Goal: Information Seeking & Learning: Learn about a topic

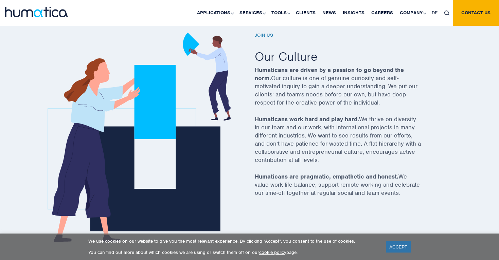
scroll to position [233, 0]
click at [391, 243] on link "ACCEPT" at bounding box center [398, 246] width 25 height 11
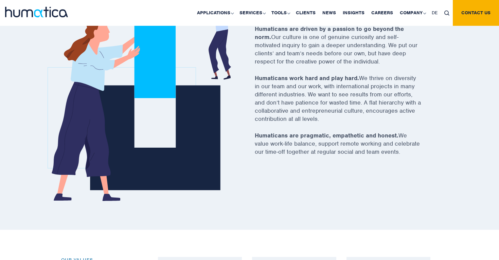
scroll to position [275, 0]
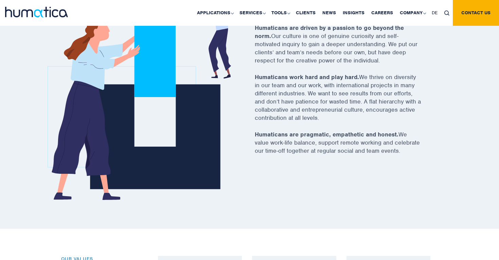
click at [325, 78] on strong "Humaticans work hard and play hard." at bounding box center [307, 76] width 104 height 7
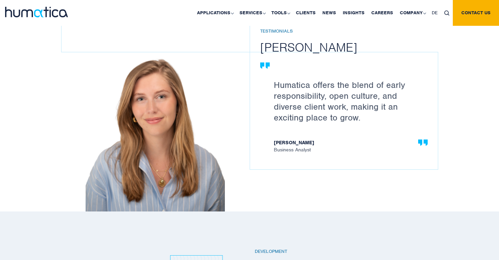
scroll to position [971, 0]
click at [343, 83] on p "Humatica offers the blend of early responsibility, open culture, and diverse cl…" at bounding box center [347, 100] width 147 height 43
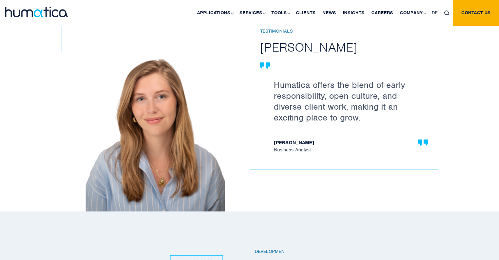
click at [343, 83] on p "Humatica offers the blend of early responsibility, open culture, and diverse cl…" at bounding box center [347, 100] width 147 height 43
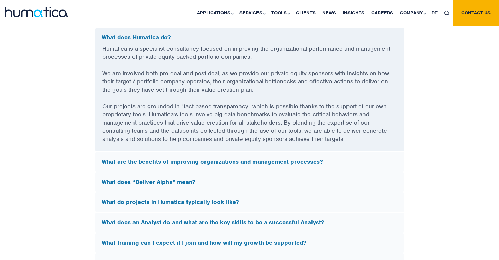
scroll to position [1845, 0]
click at [121, 158] on h5 "What are the benefits of improving organizations and management processes?" at bounding box center [250, 161] width 296 height 7
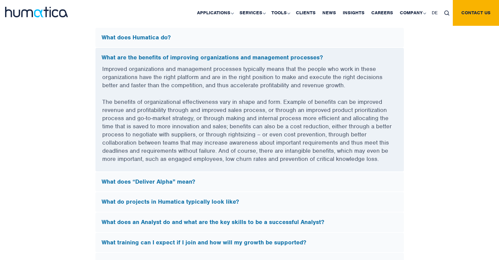
click at [151, 48] on div "What are the benefits of improving organizations and management processes?" at bounding box center [249, 56] width 308 height 17
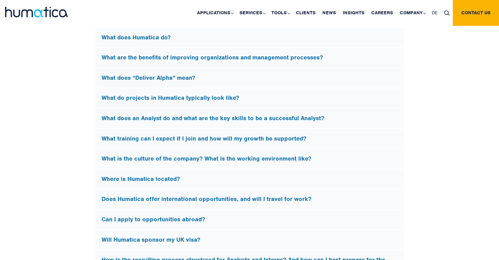
click at [134, 37] on h5 "What does Humatica do?" at bounding box center [250, 37] width 296 height 7
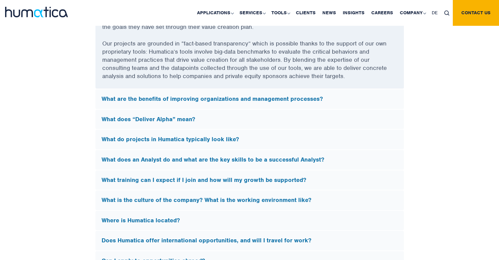
scroll to position [1913, 0]
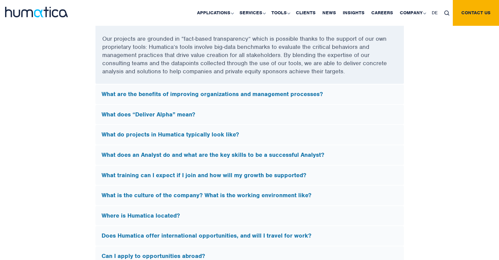
click at [153, 94] on h5 "What are the benefits of improving organizations and management processes?" at bounding box center [250, 94] width 296 height 7
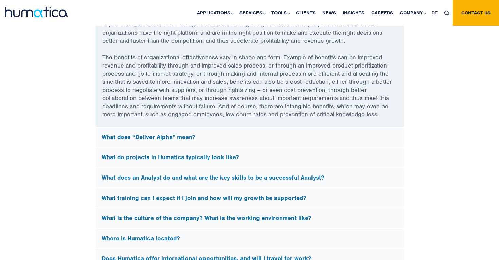
scroll to position [1889, 0]
click at [66, 100] on div "FAQs What does Humatica do? Humatica is a specialist consultancy focused on imp…" at bounding box center [249, 167] width 387 height 420
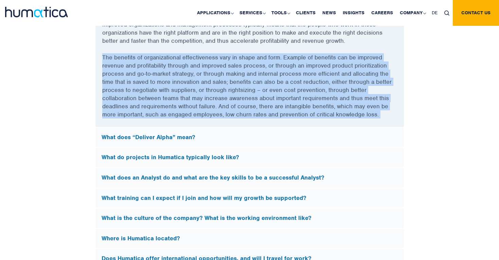
click at [66, 100] on div "FAQs What does Humatica do? Humatica is a specialist consultancy focused on imp…" at bounding box center [249, 167] width 387 height 420
click at [72, 83] on div "FAQs What does Humatica do? Humatica is a specialist consultancy focused on imp…" at bounding box center [249, 167] width 387 height 420
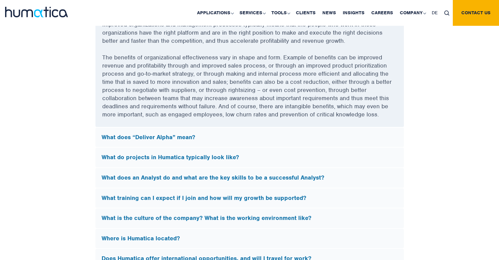
click at [72, 83] on div "FAQs What does Humatica do? Humatica is a specialist consultancy focused on imp…" at bounding box center [249, 167] width 387 height 420
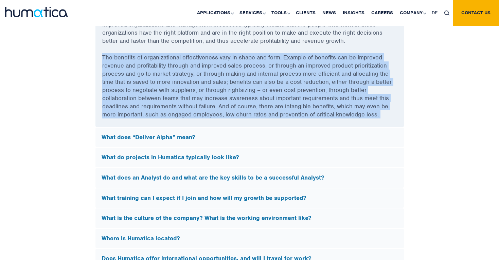
click at [72, 83] on div "FAQs What does Humatica do? Humatica is a specialist consultancy focused on imp…" at bounding box center [249, 167] width 387 height 420
click at [100, 74] on div "Improved organizations and management processes typically means that the people…" at bounding box center [249, 73] width 308 height 107
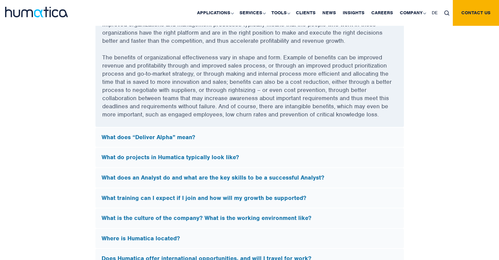
click at [70, 92] on div "FAQs What does Humatica do? Humatica is a specialist consultancy focused on imp…" at bounding box center [249, 167] width 387 height 420
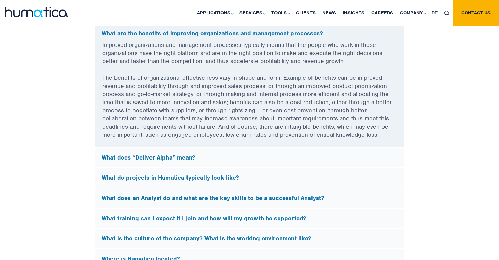
scroll to position [1869, 0]
click at [70, 92] on div "FAQs What does Humatica do? Humatica is a specialist consultancy focused on imp…" at bounding box center [249, 188] width 387 height 420
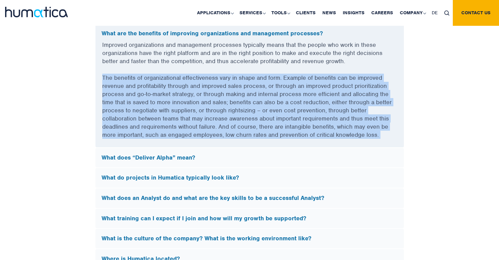
click at [70, 92] on div "FAQs What does Humatica do? Humatica is a specialist consultancy focused on imp…" at bounding box center [249, 188] width 387 height 420
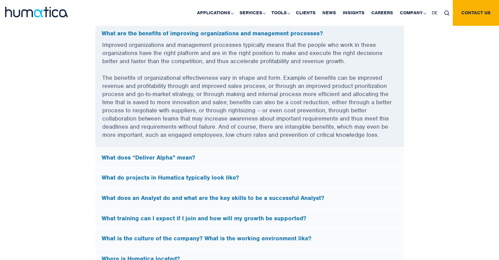
click at [70, 92] on div "FAQs What does Humatica do? Humatica is a specialist consultancy focused on imp…" at bounding box center [249, 188] width 387 height 420
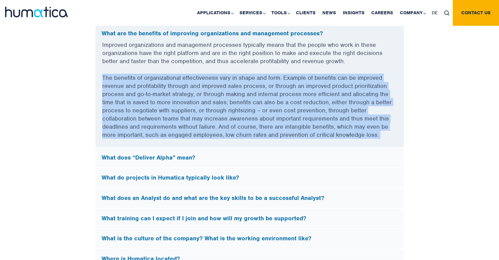
click at [70, 92] on div "FAQs What does Humatica do? Humatica is a specialist consultancy focused on imp…" at bounding box center [249, 188] width 387 height 420
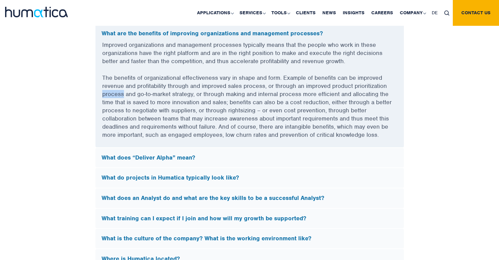
click at [70, 92] on div "FAQs What does Humatica do? Humatica is a specialist consultancy focused on imp…" at bounding box center [249, 188] width 387 height 420
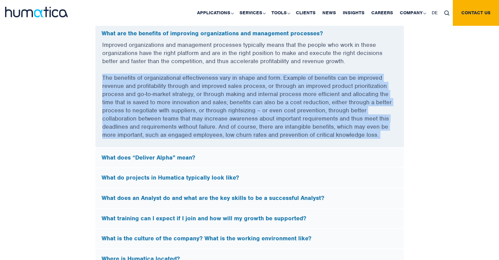
click at [70, 92] on div "FAQs What does Humatica do? Humatica is a specialist consultancy focused on imp…" at bounding box center [249, 188] width 387 height 420
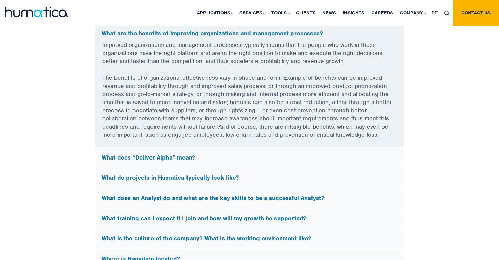
click at [70, 92] on div "FAQs What does Humatica do? Humatica is a specialist consultancy focused on imp…" at bounding box center [249, 188] width 387 height 420
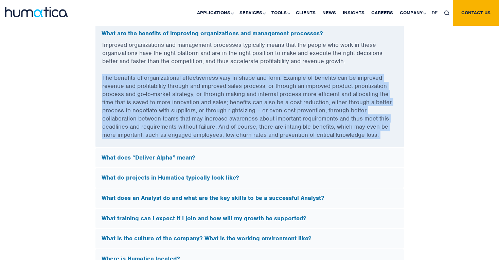
click at [70, 92] on div "FAQs What does Humatica do? Humatica is a specialist consultancy focused on imp…" at bounding box center [249, 188] width 387 height 420
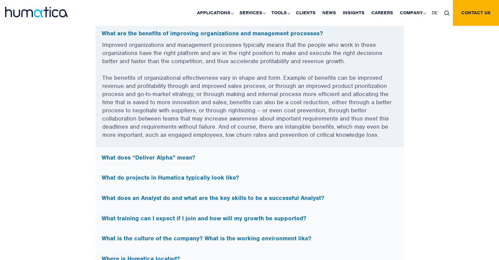
click at [71, 105] on div "FAQs What does Humatica do? Humatica is a specialist consultancy focused on imp…" at bounding box center [249, 188] width 387 height 420
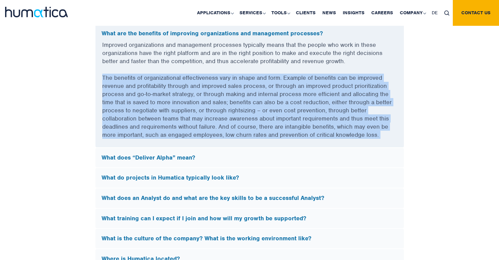
click at [71, 105] on div "FAQs What does Humatica do? Humatica is a specialist consultancy focused on imp…" at bounding box center [249, 188] width 387 height 420
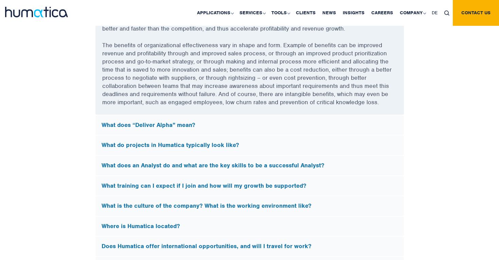
scroll to position [1902, 0]
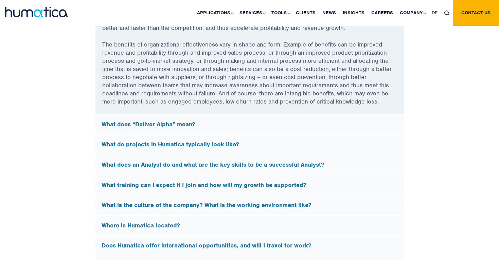
click at [142, 121] on h5 "What does “Deliver Alpha” mean?" at bounding box center [250, 124] width 296 height 7
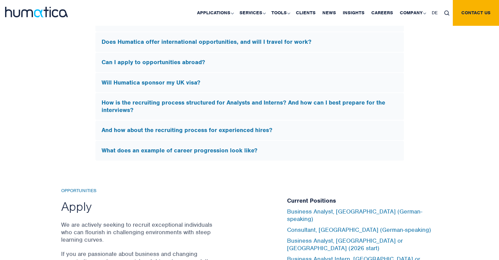
scroll to position [2033, 0]
click at [131, 73] on div "Will Humatica sponsor my UK visa?" at bounding box center [249, 83] width 308 height 20
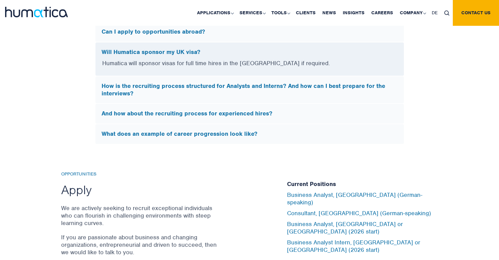
click at [146, 49] on h5 "Will Humatica sponsor my UK visa?" at bounding box center [250, 52] width 296 height 7
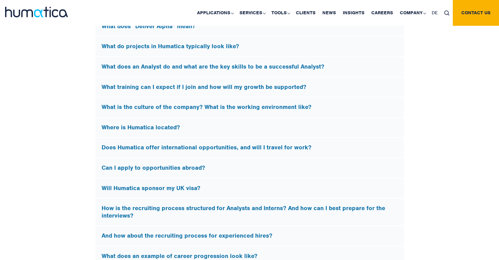
scroll to position [1897, 0]
click at [120, 118] on div "Where is Humatica located?" at bounding box center [249, 128] width 308 height 20
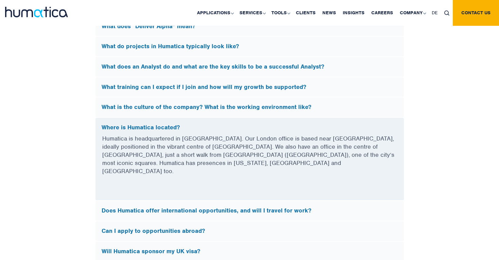
click at [128, 146] on p "Humatica is headquartered in [GEOGRAPHIC_DATA]. Our London office is based near…" at bounding box center [249, 158] width 295 height 49
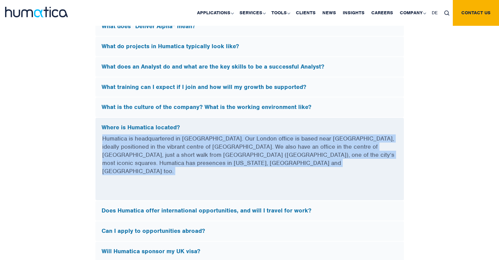
click at [128, 146] on p "Humatica is headquartered in [GEOGRAPHIC_DATA]. Our London office is based near…" at bounding box center [249, 158] width 295 height 49
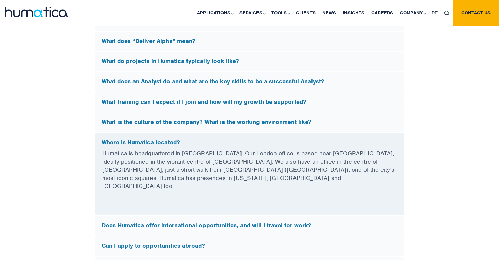
scroll to position [1882, 0]
click at [132, 114] on div "What is the culture of the company? What is the working environment like?" at bounding box center [249, 122] width 308 height 20
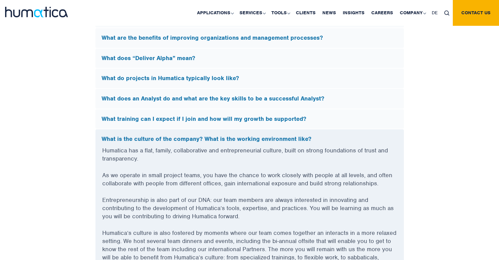
scroll to position [1864, 0]
click at [163, 95] on h5 "What does an Analyst do and what are the key skills to be a successful Analyst?" at bounding box center [250, 98] width 296 height 7
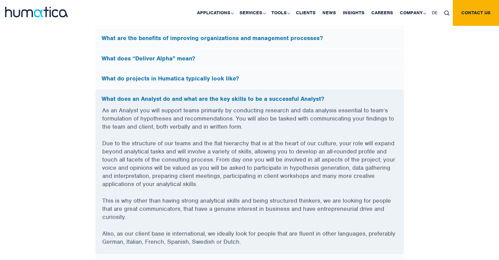
click at [143, 156] on p "Due to the structure of our teams and the flat hierarchy that is at the heart o…" at bounding box center [249, 167] width 295 height 57
click at [155, 155] on p "Due to the structure of our teams and the flat hierarchy that is at the heart o…" at bounding box center [249, 167] width 295 height 57
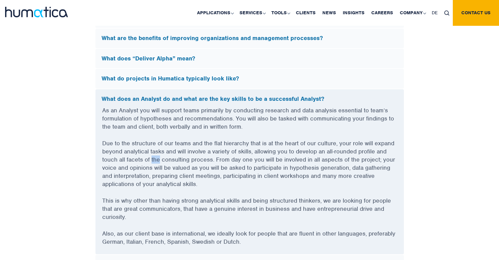
click at [155, 155] on p "Due to the structure of our teams and the flat hierarchy that is at the heart o…" at bounding box center [249, 167] width 295 height 57
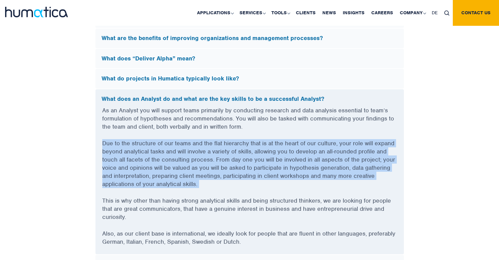
click at [155, 155] on p "Due to the structure of our teams and the flat hierarchy that is at the heart o…" at bounding box center [249, 167] width 295 height 57
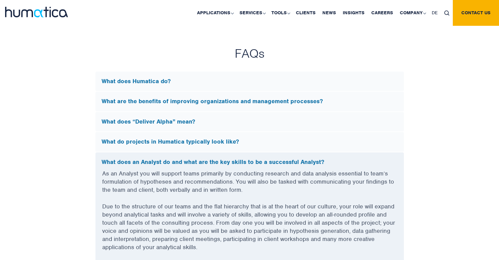
scroll to position [1773, 0]
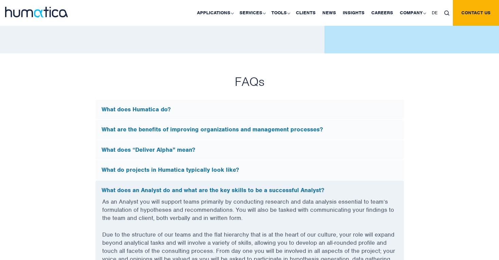
click at [168, 161] on div "What do projects in Humatica typically look like?" at bounding box center [249, 170] width 308 height 20
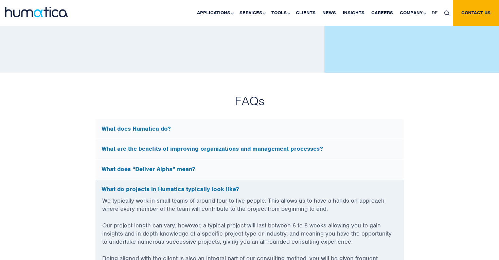
scroll to position [1771, 0]
